Goal: Find specific page/section: Find specific page/section

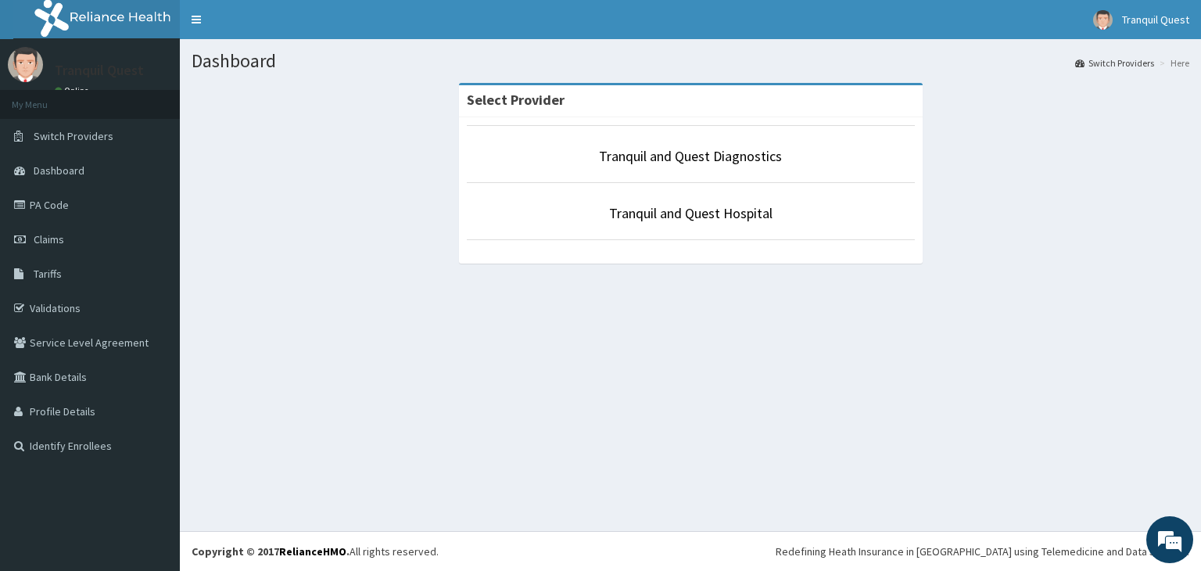
click at [676, 226] on li "Tranquil and Quest Hospital" at bounding box center [691, 211] width 448 height 58
click at [664, 219] on link "Tranquil and Quest Hospital" at bounding box center [690, 213] width 163 height 18
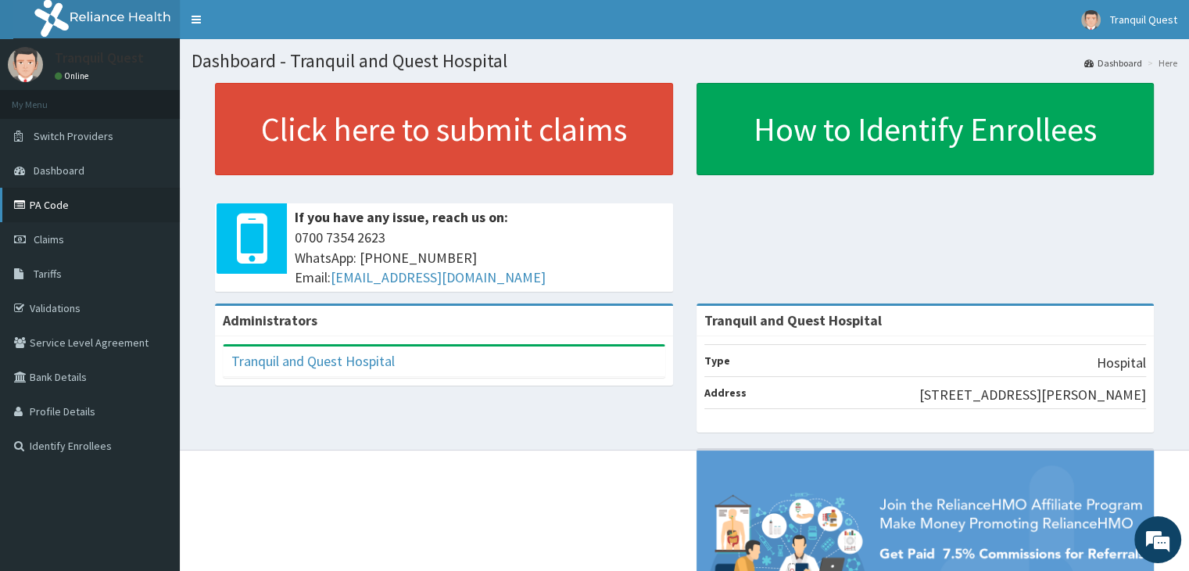
click at [48, 204] on link "PA Code" at bounding box center [90, 205] width 180 height 34
